Goal: Transaction & Acquisition: Purchase product/service

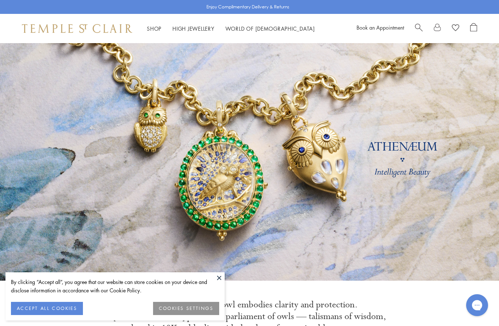
click at [195, 30] on link "High Jewellery High Jewellery" at bounding box center [193, 28] width 42 height 7
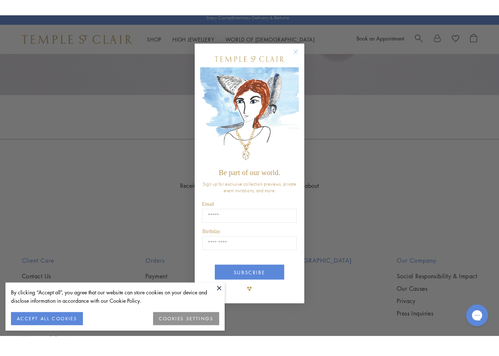
scroll to position [547, 0]
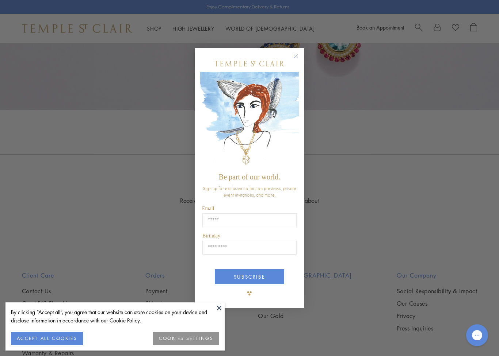
click at [282, 55] on form "Be part of our world. Sign up for exclusive collection previews, private event …" at bounding box center [250, 178] width 110 height 260
click at [288, 49] on form "Be part of our world. Sign up for exclusive collection previews, private event …" at bounding box center [250, 178] width 110 height 260
click at [297, 49] on form "Be part of our world. Sign up for exclusive collection previews, private event …" at bounding box center [250, 178] width 110 height 260
click at [293, 58] on circle "Close dialog" at bounding box center [295, 56] width 9 height 9
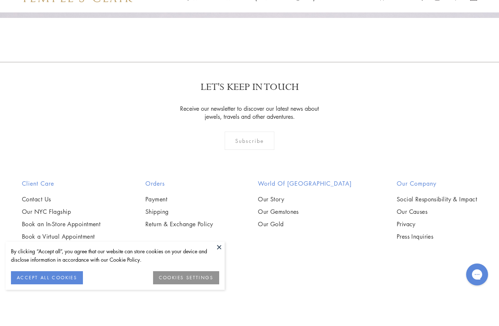
scroll to position [639, 0]
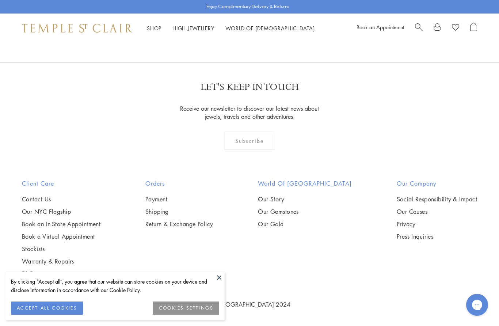
click at [173, 259] on div "Orders Payment Shipping Return & Exchange Policy" at bounding box center [179, 228] width 97 height 99
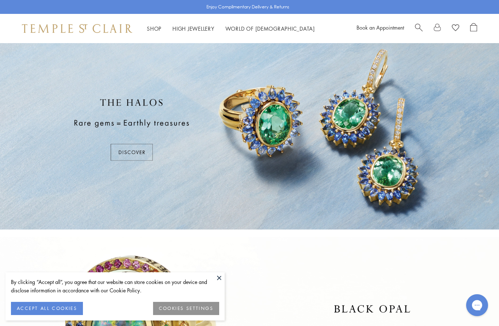
scroll to position [0, 0]
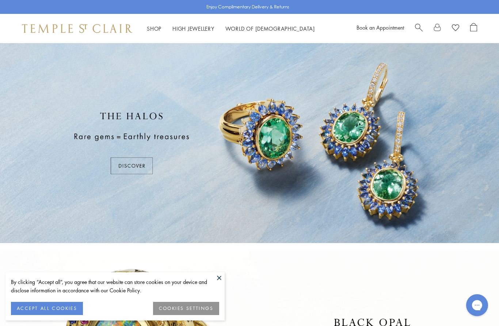
click at [156, 26] on link "Shop Shop" at bounding box center [154, 28] width 15 height 7
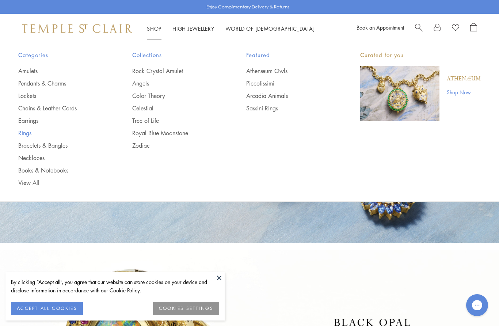
click at [19, 131] on link "Rings" at bounding box center [60, 133] width 85 height 8
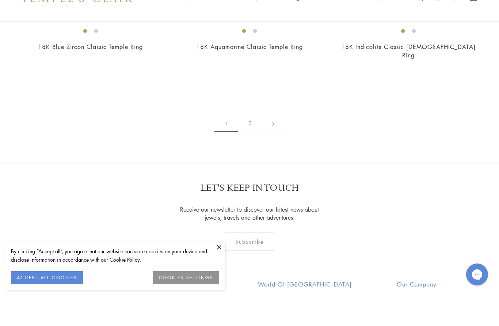
scroll to position [3324, 0]
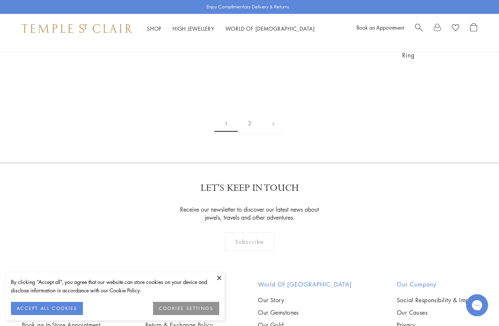
click at [246, 113] on link "2" at bounding box center [250, 123] width 24 height 20
